Goal: Task Accomplishment & Management: Use online tool/utility

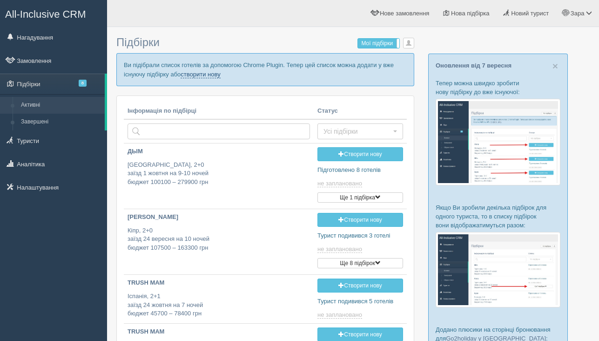
click at [220, 74] on link "створити нову" at bounding box center [201, 74] width 40 height 7
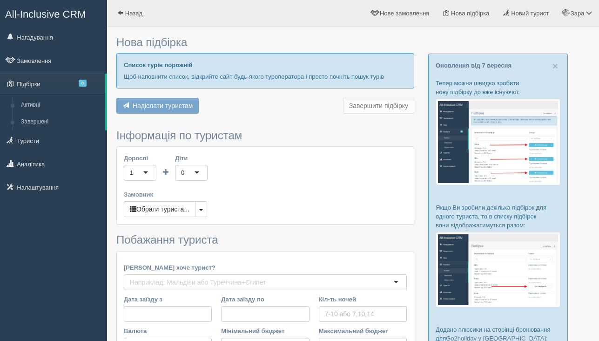
type input "10"
type input "133900"
type input "180400"
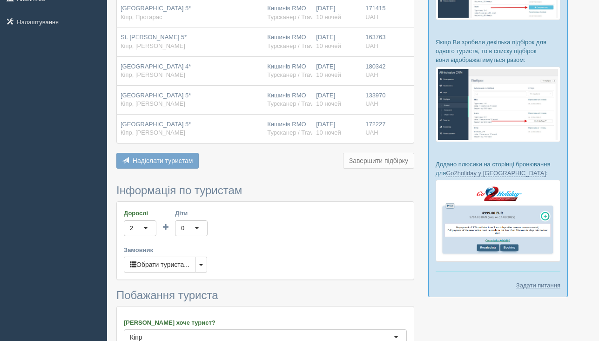
scroll to position [191, 0]
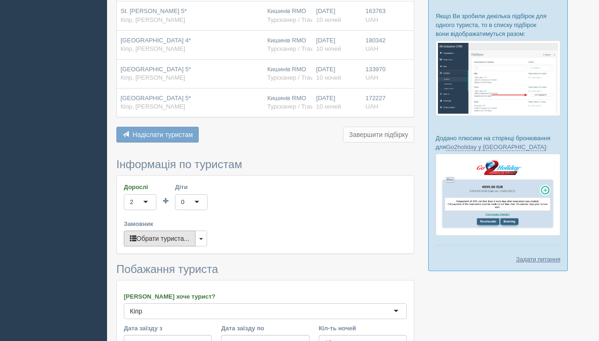
click at [159, 244] on button "Обрати туриста..." at bounding box center [160, 239] width 72 height 16
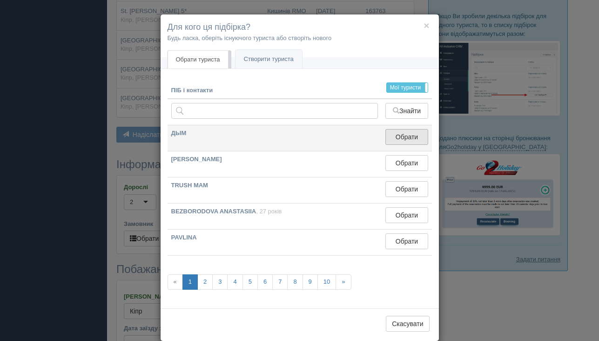
click at [414, 138] on button "Обрати" at bounding box center [407, 137] width 42 height 16
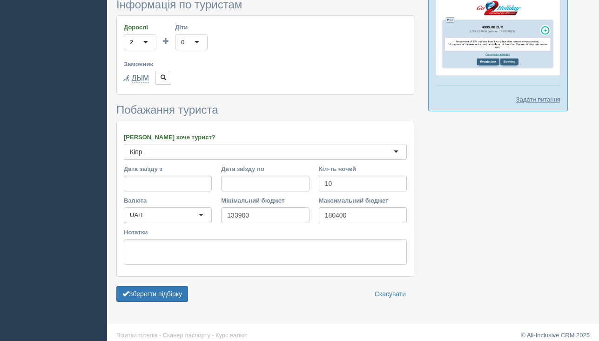
scroll to position [359, 0]
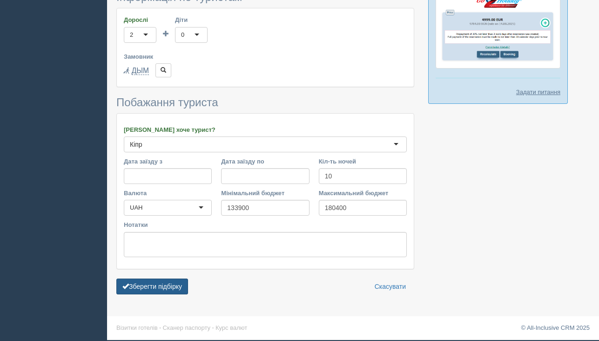
click at [149, 279] on button "Зберегти підбірку" at bounding box center [152, 287] width 72 height 16
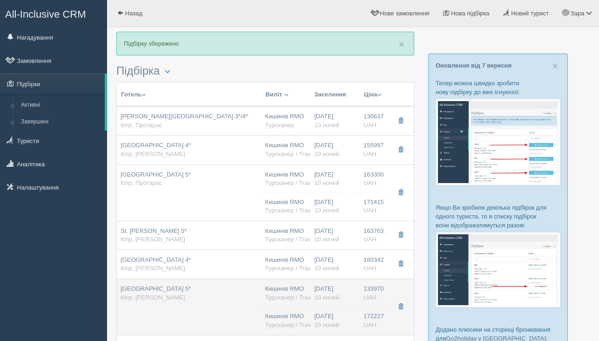
scroll to position [110, 0]
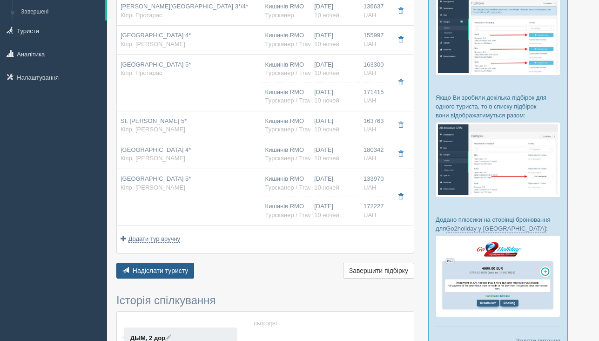
click at [151, 271] on span "Надіслати туристу" at bounding box center [161, 270] width 56 height 7
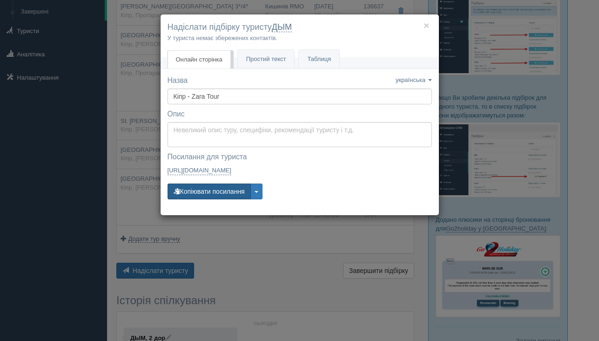
click at [233, 193] on button "Копіювати посилання" at bounding box center [209, 191] width 83 height 16
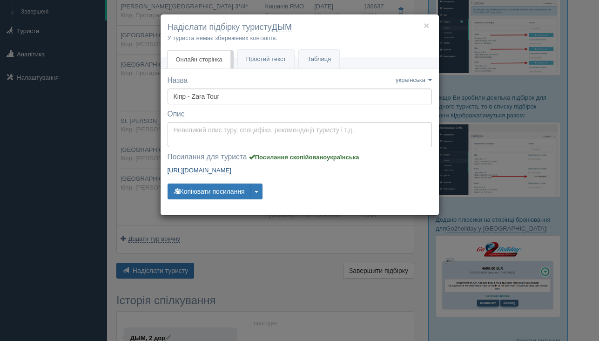
click at [232, 170] on link "https://tourist.allinclusivecrm.com/a/3645284871/6210777746/beZGAf82B0 https://…" at bounding box center [200, 170] width 64 height 9
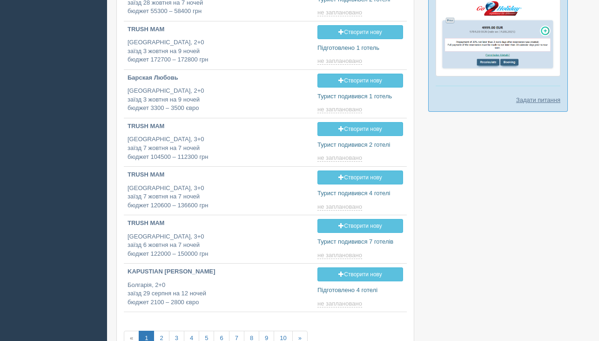
type input "[DATE] 22:45"
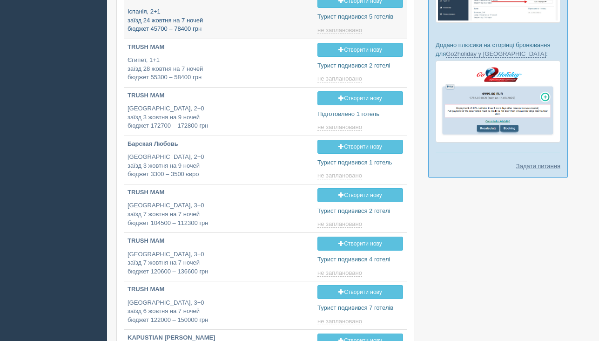
scroll to position [185, 0]
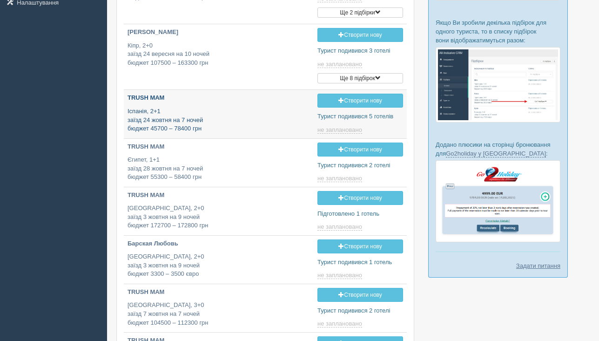
type input "[DATE] 18:15"
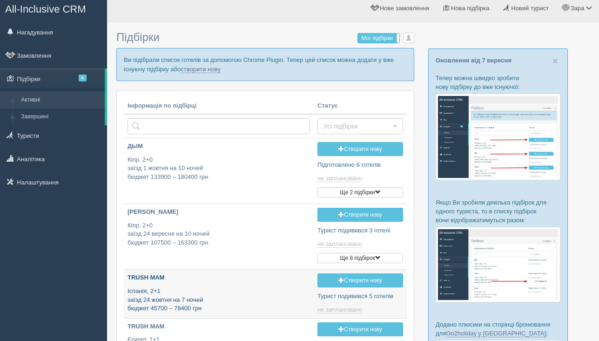
scroll to position [0, 0]
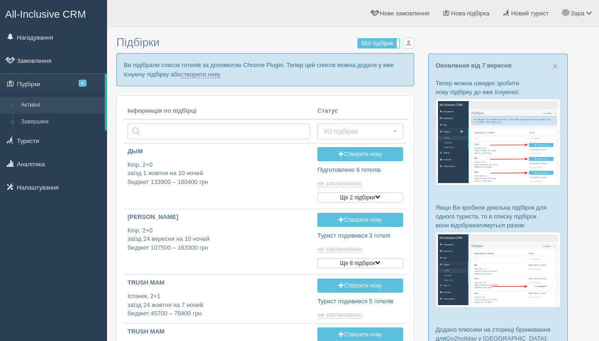
click at [225, 67] on p "Ви підібрали список готелів за допомогою Chrome Plugin. Тепер цей список можна …" at bounding box center [265, 69] width 298 height 33
click at [220, 73] on link "створити нову" at bounding box center [201, 74] width 40 height 7
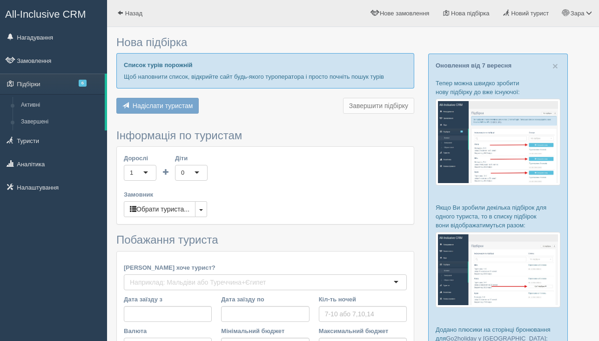
type input "7"
type input "89600"
type input "142500"
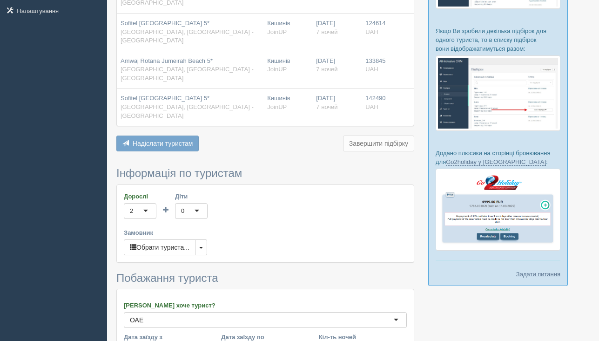
scroll to position [183, 0]
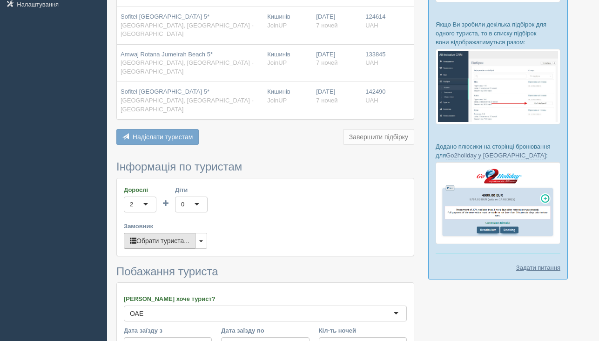
click at [149, 233] on button "Обрати туриста..." at bounding box center [160, 241] width 72 height 16
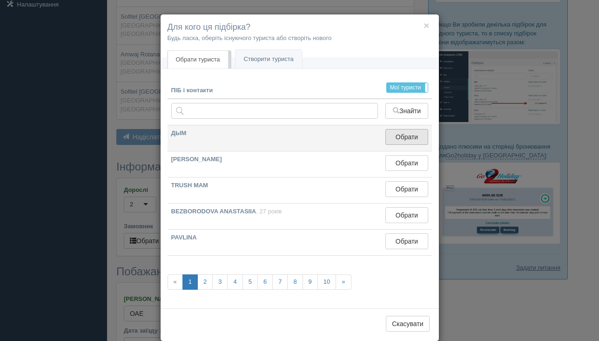
click at [403, 140] on button "Обрати" at bounding box center [407, 137] width 42 height 16
